Goal: Task Accomplishment & Management: Use online tool/utility

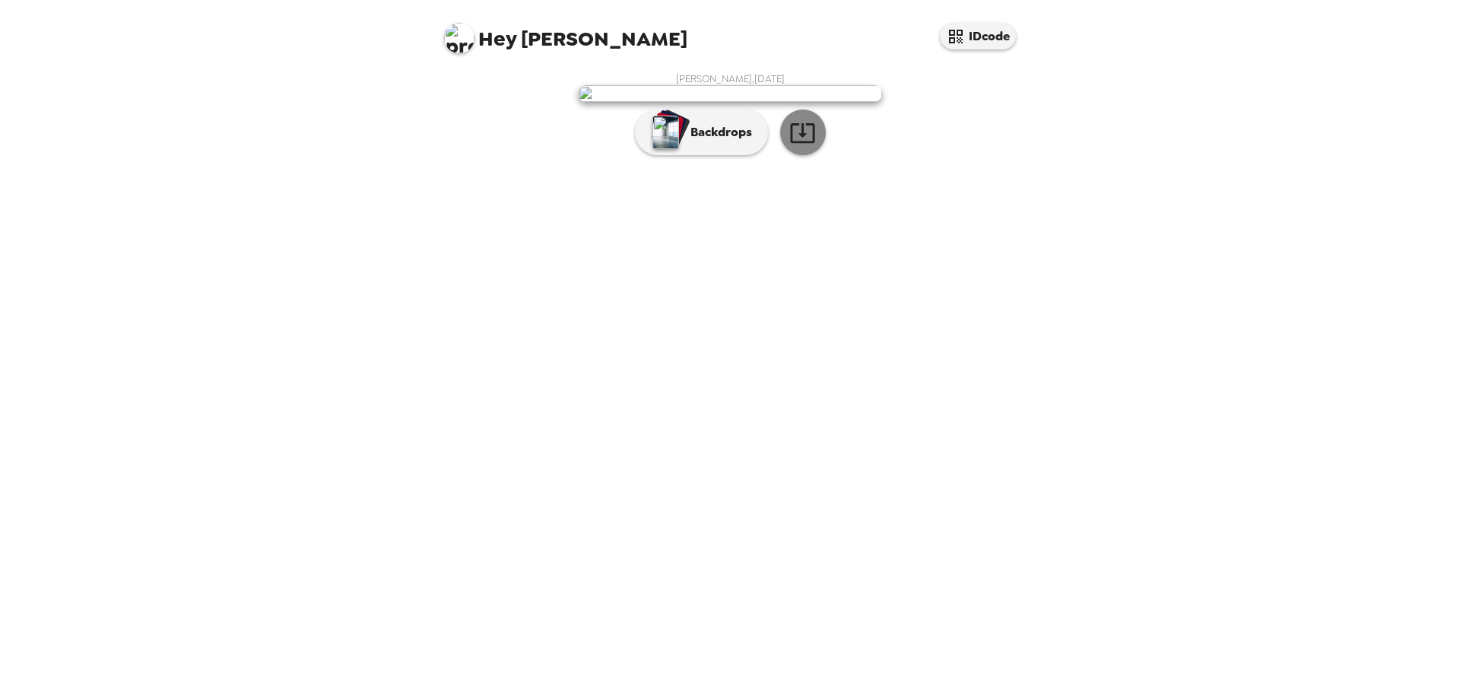
click at [805, 146] on icon "button" at bounding box center [802, 132] width 27 height 27
click at [709, 141] on p "Backdrops" at bounding box center [717, 132] width 69 height 18
